Goal: Connect with others: Connect with others

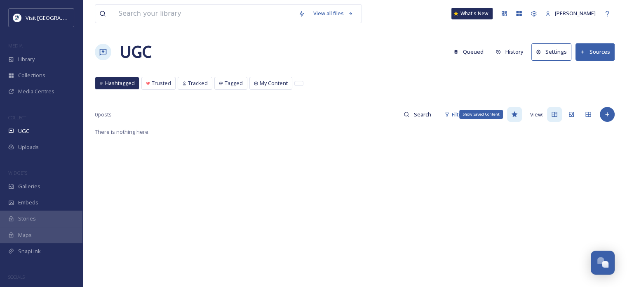
click at [516, 113] on icon at bounding box center [515, 114] width 6 height 6
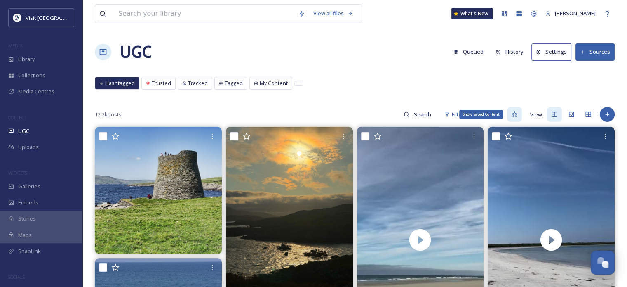
click at [516, 113] on icon at bounding box center [515, 114] width 6 height 6
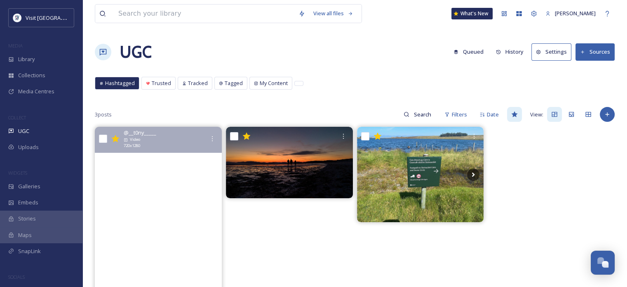
click at [162, 180] on video "Outer Hebrides. A truly stunning place, hard to believe it is Scotland\a\a#love…" at bounding box center [158, 240] width 127 height 226
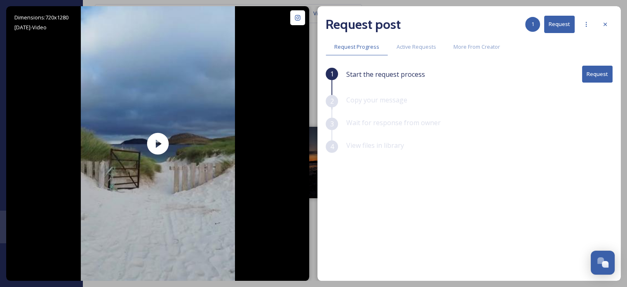
click at [601, 77] on button "Request" at bounding box center [597, 74] width 31 height 17
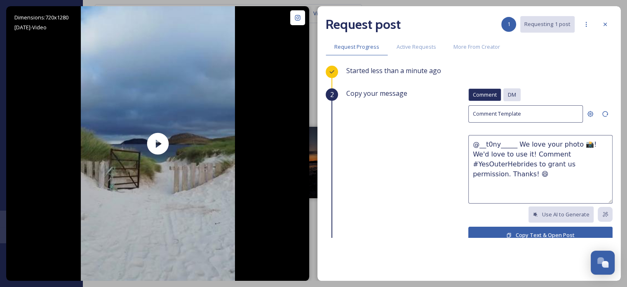
click at [513, 92] on div "DM" at bounding box center [512, 94] width 17 height 13
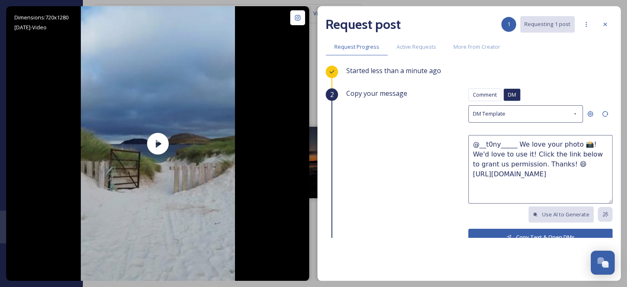
click at [505, 232] on button "Copy Text & Open DMs" at bounding box center [541, 237] width 144 height 17
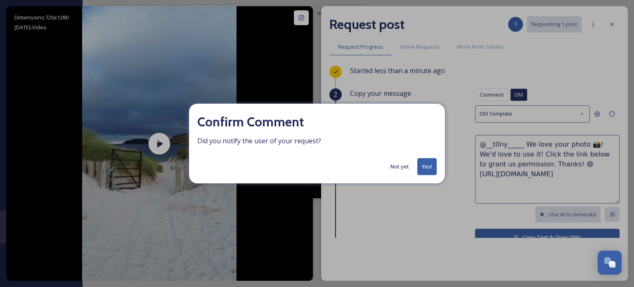
click at [430, 170] on button "Yes!" at bounding box center [426, 166] width 19 height 17
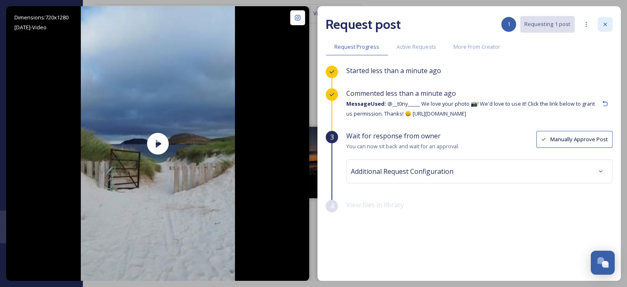
click at [606, 24] on icon at bounding box center [605, 24] width 7 height 7
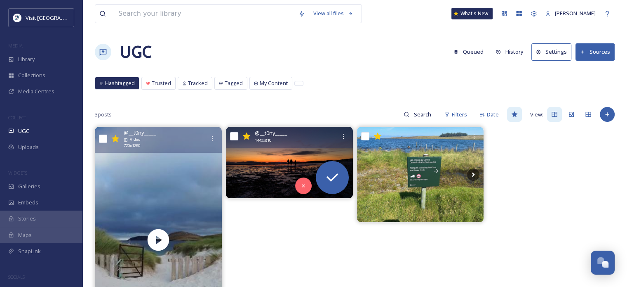
click at [296, 157] on img at bounding box center [289, 162] width 127 height 71
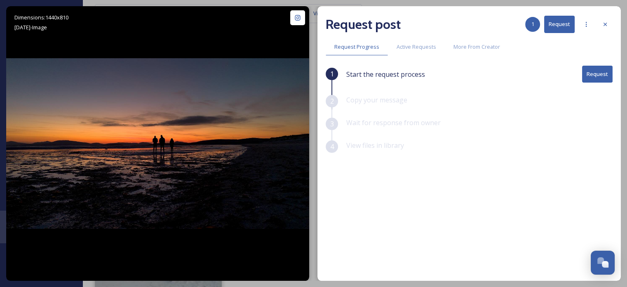
click at [591, 75] on button "Request" at bounding box center [597, 74] width 31 height 17
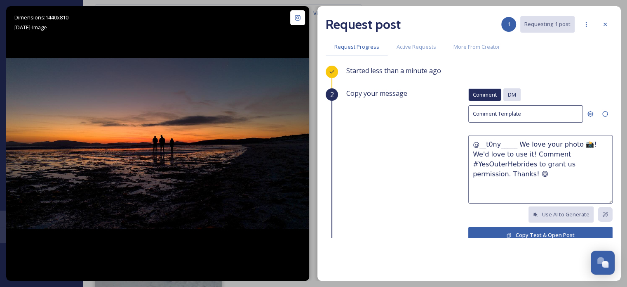
click at [509, 92] on span "DM" at bounding box center [512, 95] width 8 height 8
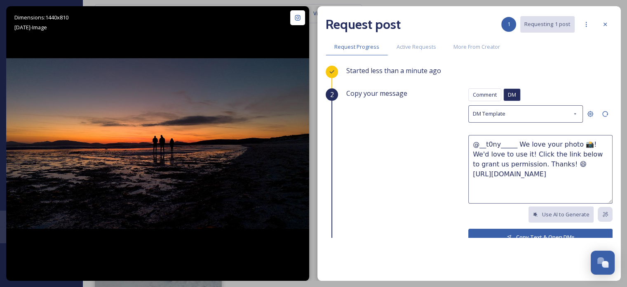
click at [483, 231] on button "Copy Text & Open DMs" at bounding box center [541, 237] width 144 height 17
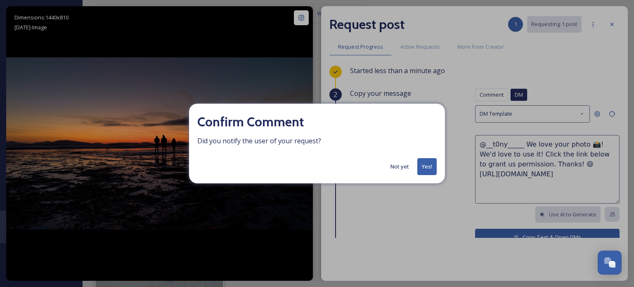
click at [426, 170] on button "Yes!" at bounding box center [426, 166] width 19 height 17
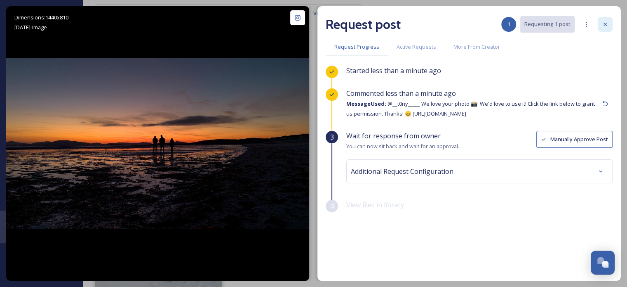
click at [606, 24] on icon at bounding box center [605, 24] width 7 height 7
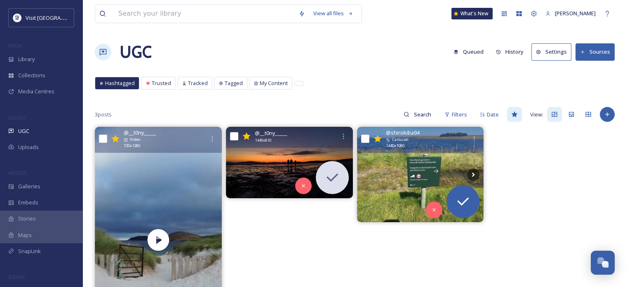
click at [444, 168] on img at bounding box center [420, 174] width 127 height 95
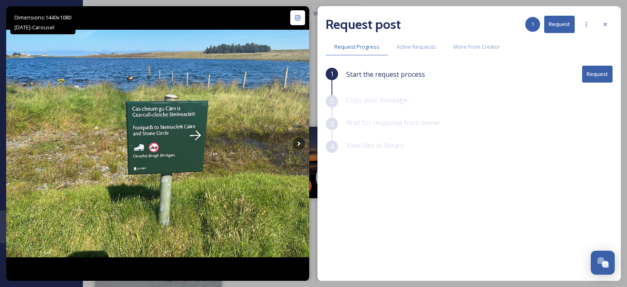
click at [596, 75] on button "Request" at bounding box center [597, 74] width 31 height 17
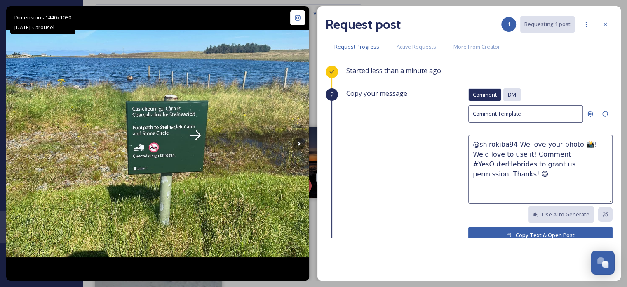
click at [508, 97] on span "DM" at bounding box center [512, 95] width 8 height 8
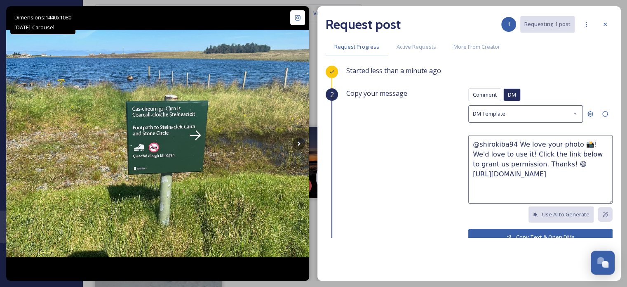
click at [520, 229] on button "Copy Text & Open DMs" at bounding box center [541, 237] width 144 height 17
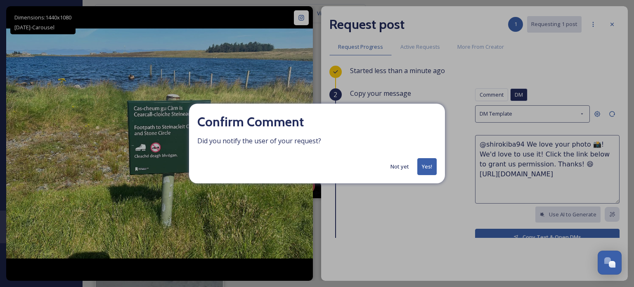
click at [424, 165] on button "Yes!" at bounding box center [426, 166] width 19 height 17
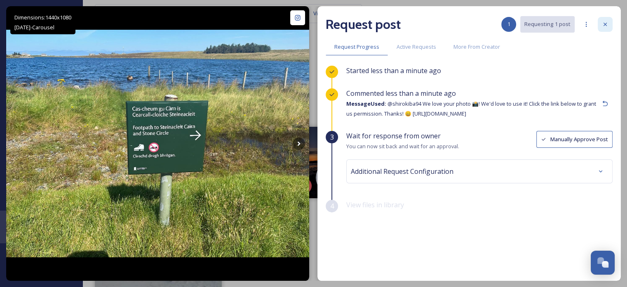
click at [605, 26] on icon at bounding box center [605, 24] width 7 height 7
